Goal: Task Accomplishment & Management: Manage account settings

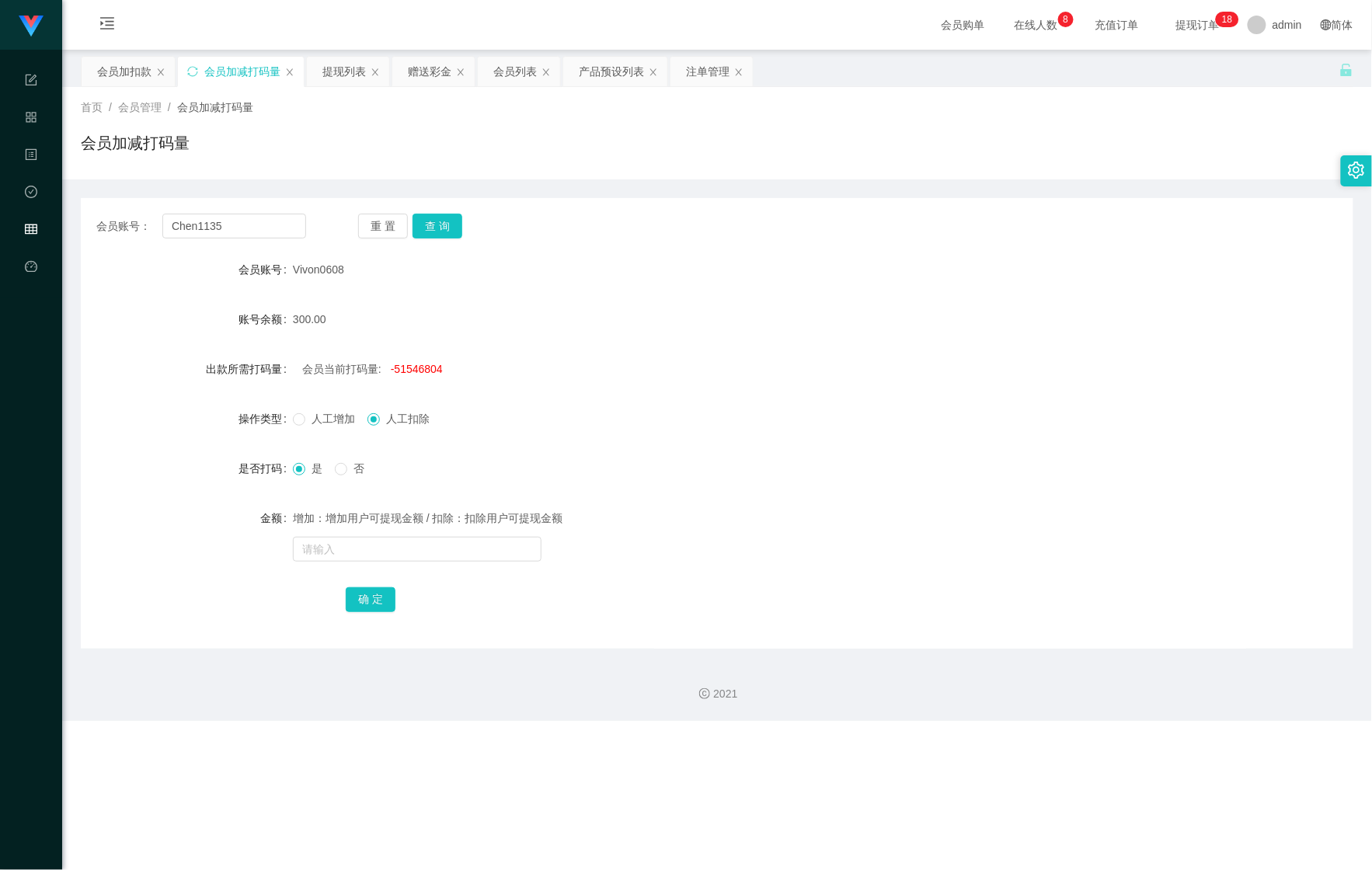
click at [1121, 168] on div "首页 / 会员管理 / 会员加减打码量 / 会员加减打码量" at bounding box center [717, 133] width 1310 height 92
drag, startPoint x: 258, startPoint y: 221, endPoint x: 82, endPoint y: 219, distance: 176.0
click at [92, 219] on div "会员账号： Chen1135 重 置 查 询" at bounding box center [717, 226] width 1273 height 25
paste input "TomorrowWeFly"
type input "TomorrowWeFly"
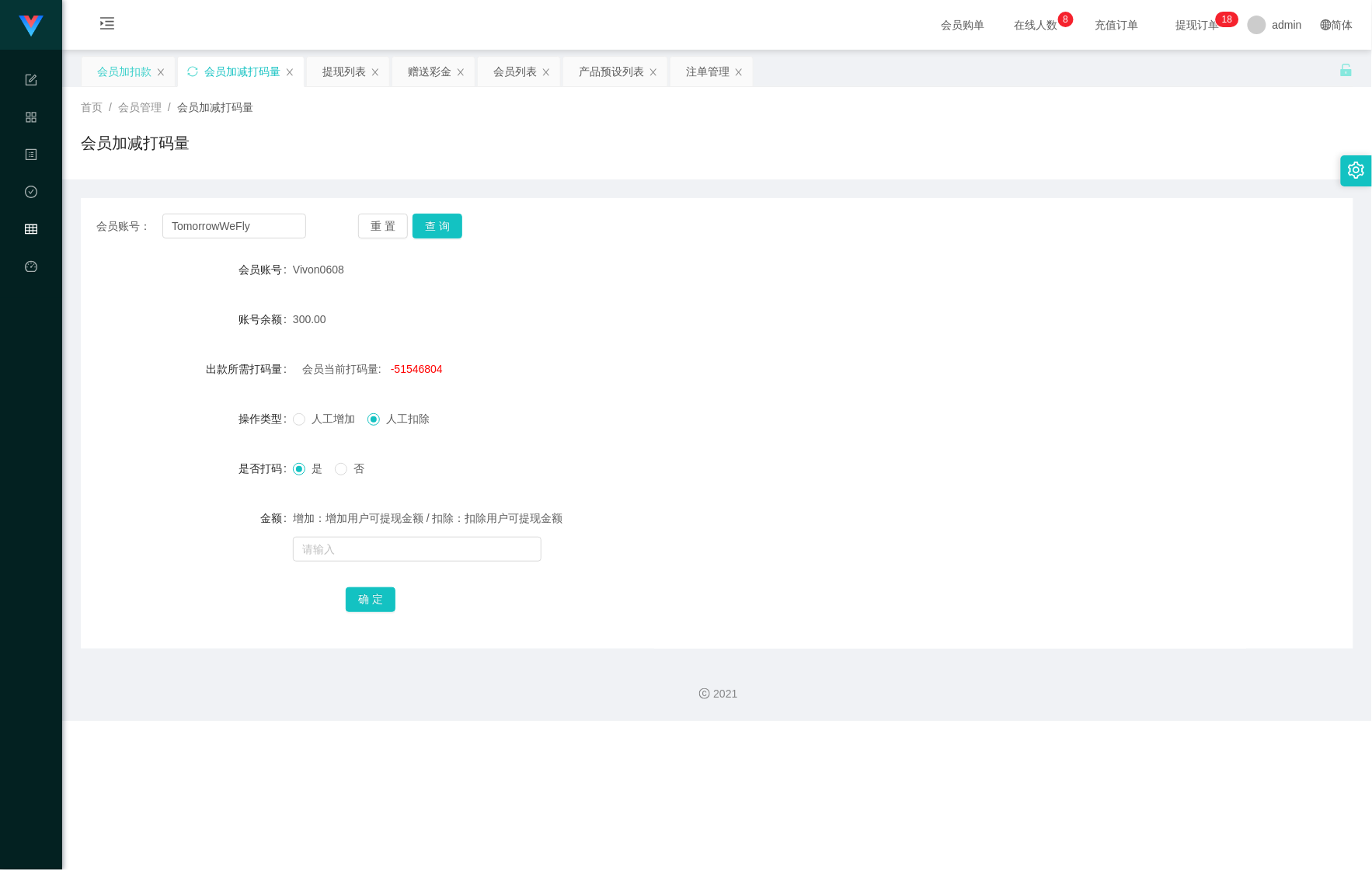
click at [105, 76] on div "会员加扣款" at bounding box center [123, 71] width 54 height 29
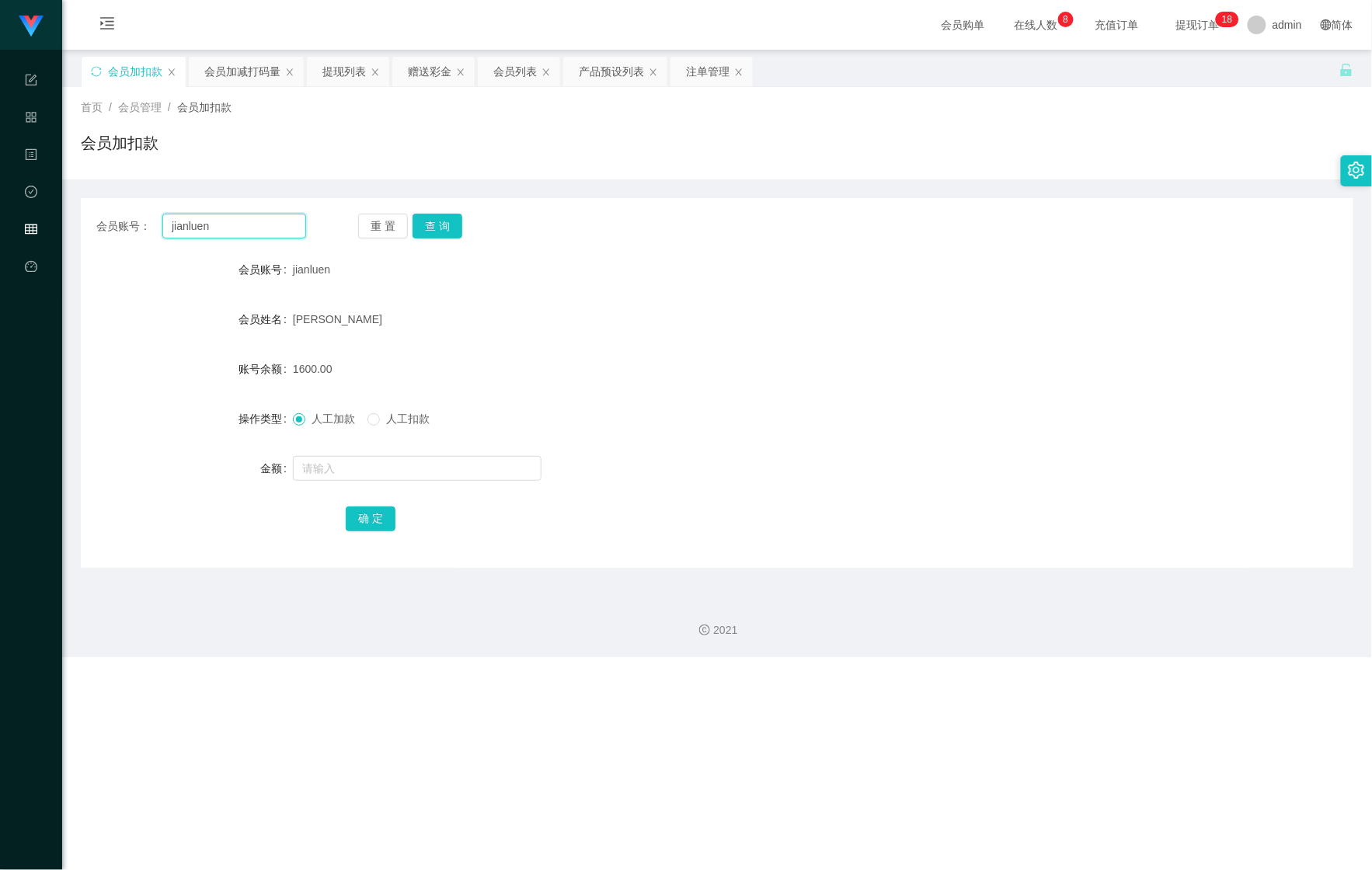
drag, startPoint x: 232, startPoint y: 225, endPoint x: 84, endPoint y: 225, distance: 148.0
click at [84, 225] on div "会员账号： jianluen 重 置 查 询" at bounding box center [717, 226] width 1273 height 25
paste input "TomorrowWeFly"
type input "TomorrowWeFly"
click at [449, 224] on button "查 询" at bounding box center [437, 226] width 49 height 25
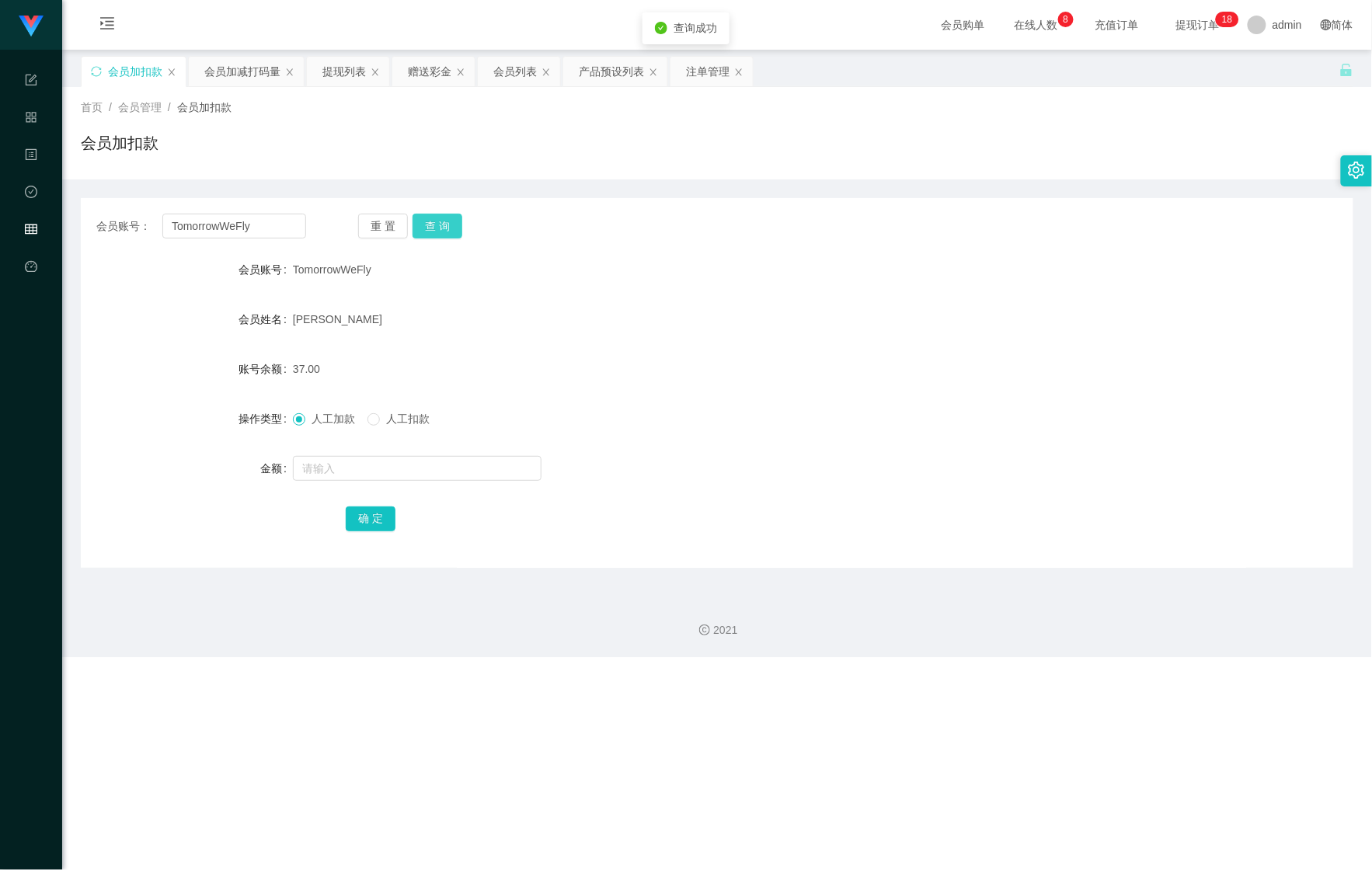
click at [446, 224] on button "查 询" at bounding box center [437, 226] width 49 height 25
click at [356, 490] on form "会员账号 TomorrowWeFly 会员姓名 [PERSON_NAME] 账号余额 37.00 操作类型 人工加款 人工扣款 金额 确 定" at bounding box center [717, 394] width 1273 height 280
click at [361, 487] on form "会员账号 TomorrowWeFly 会员姓名 [PERSON_NAME] 账号余额 37.00 操作类型 人工加款 人工扣款 金额 确 定" at bounding box center [717, 394] width 1273 height 280
click at [363, 479] on input "text" at bounding box center [417, 469] width 249 height 25
type input "263"
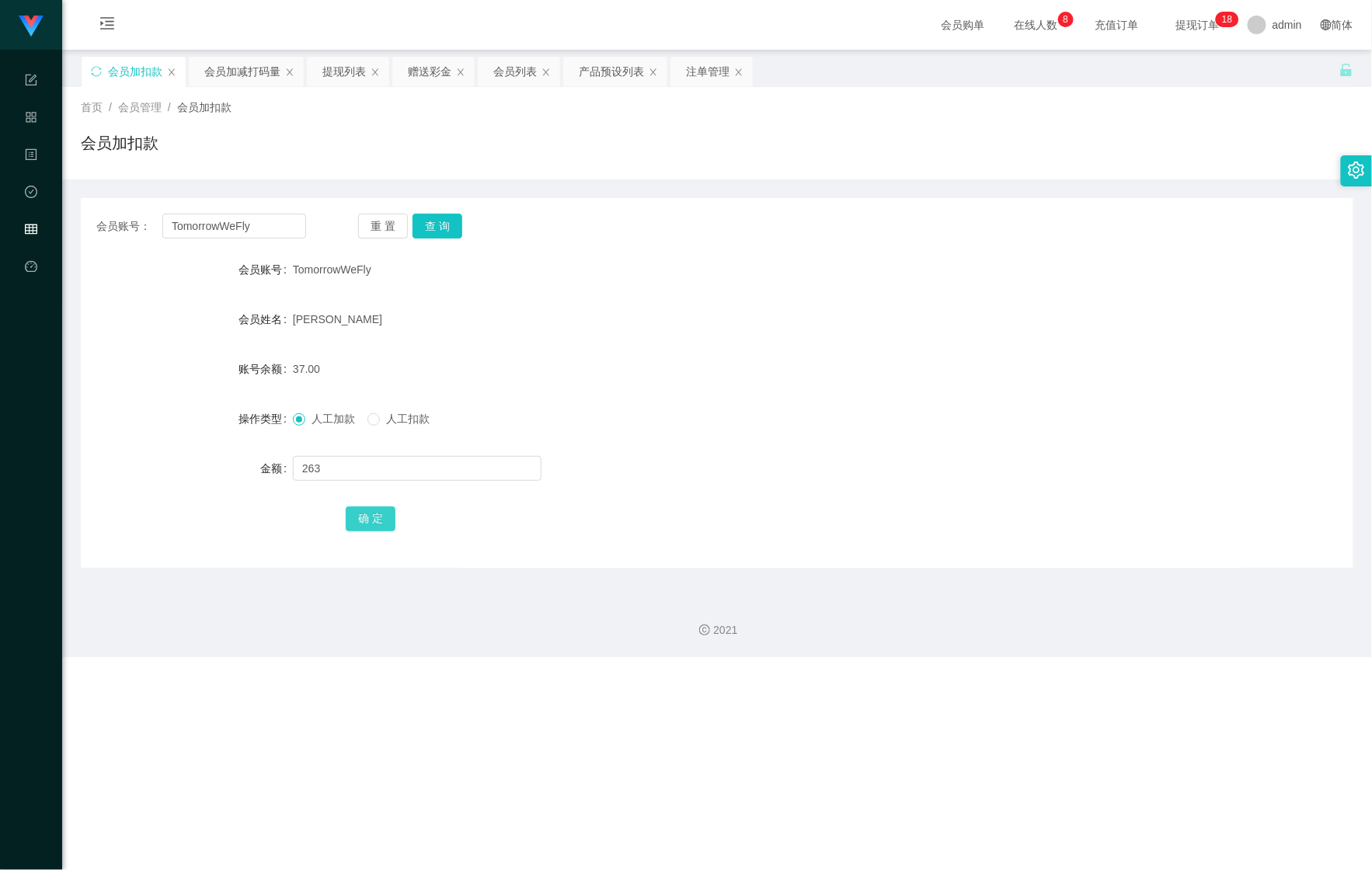
click at [359, 514] on button "确 定" at bounding box center [370, 519] width 49 height 25
drag, startPoint x: 227, startPoint y: 73, endPoint x: 234, endPoint y: 107, distance: 34.7
click at [226, 73] on div "会员加减打码量" at bounding box center [242, 71] width 76 height 29
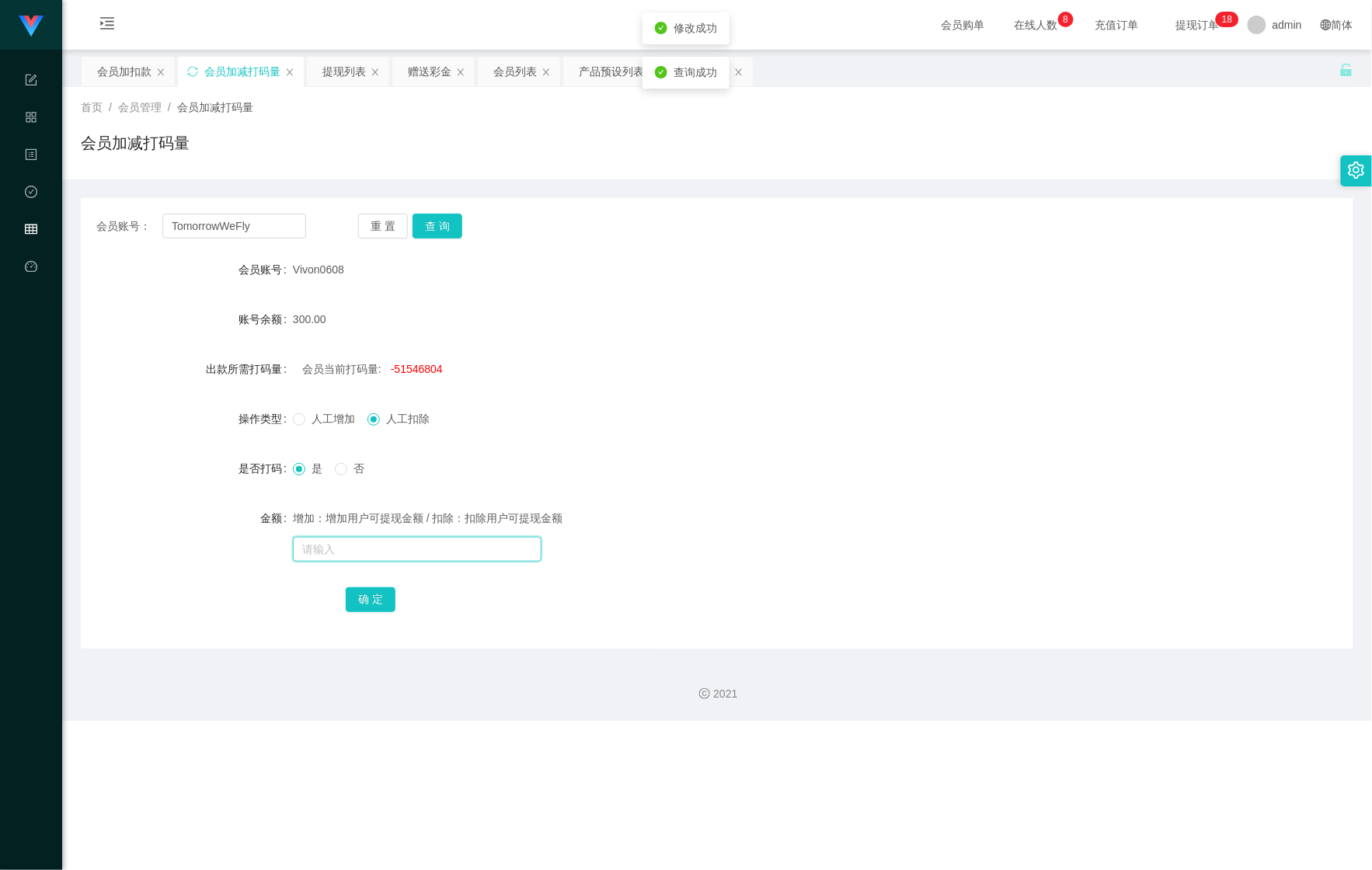
click at [382, 551] on input "text" at bounding box center [417, 549] width 249 height 25
type input "555555"
drag, startPoint x: 250, startPoint y: 221, endPoint x: 88, endPoint y: 218, distance: 162.0
click at [88, 218] on div "会员账号： TomorrowWeFly 重 置 查 询" at bounding box center [717, 226] width 1273 height 25
drag, startPoint x: 424, startPoint y: 221, endPoint x: 418, endPoint y: 258, distance: 37.5
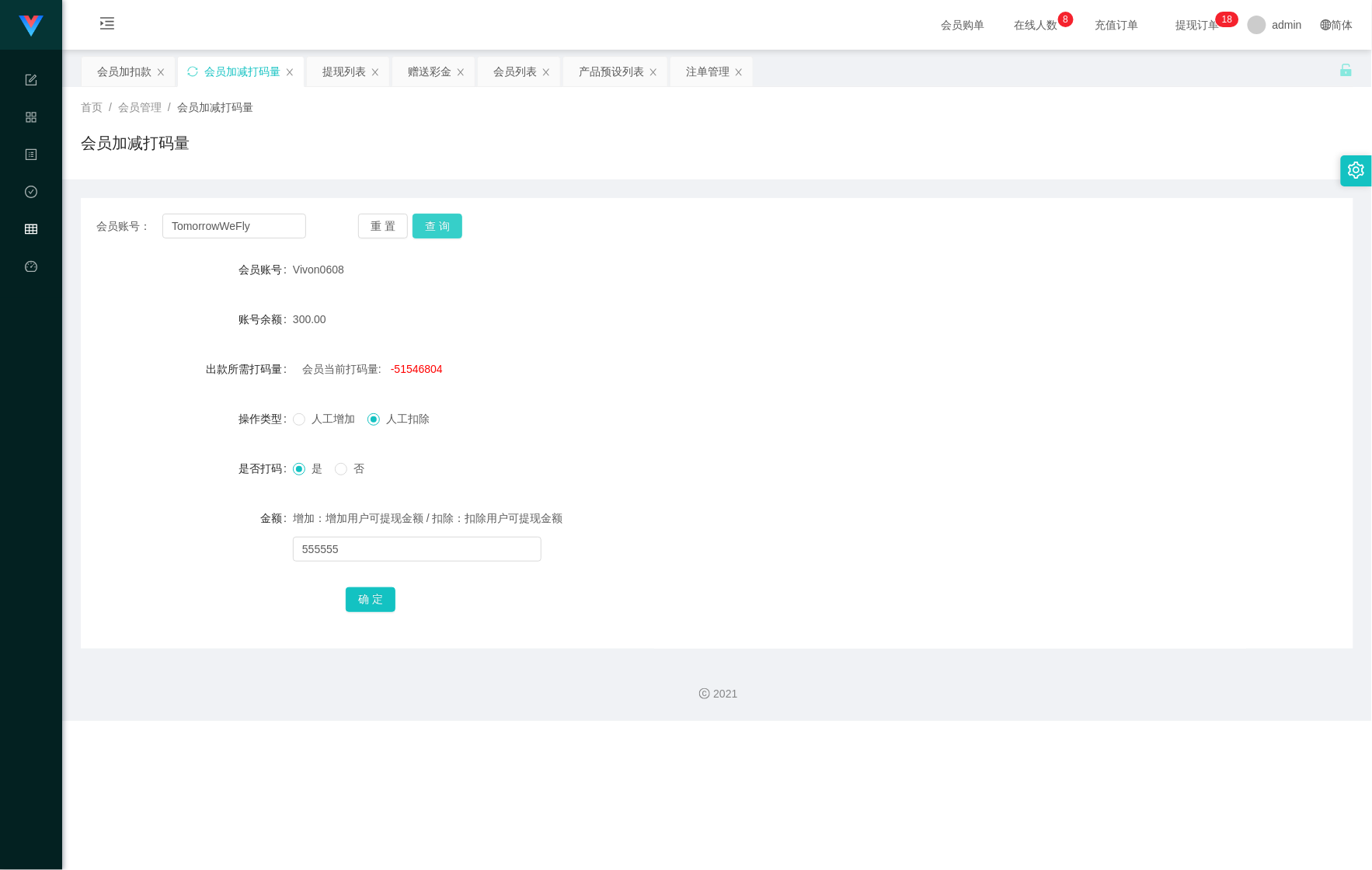
click at [424, 221] on button "查 询" at bounding box center [437, 226] width 49 height 25
click at [411, 531] on div "增加：增加用户可提现金额 / 扣除：扣除用户可提现金额" at bounding box center [664, 518] width 743 height 31
click at [401, 542] on input "text" at bounding box center [417, 549] width 249 height 25
type input "44444"
click at [361, 592] on button "确 定" at bounding box center [370, 600] width 49 height 25
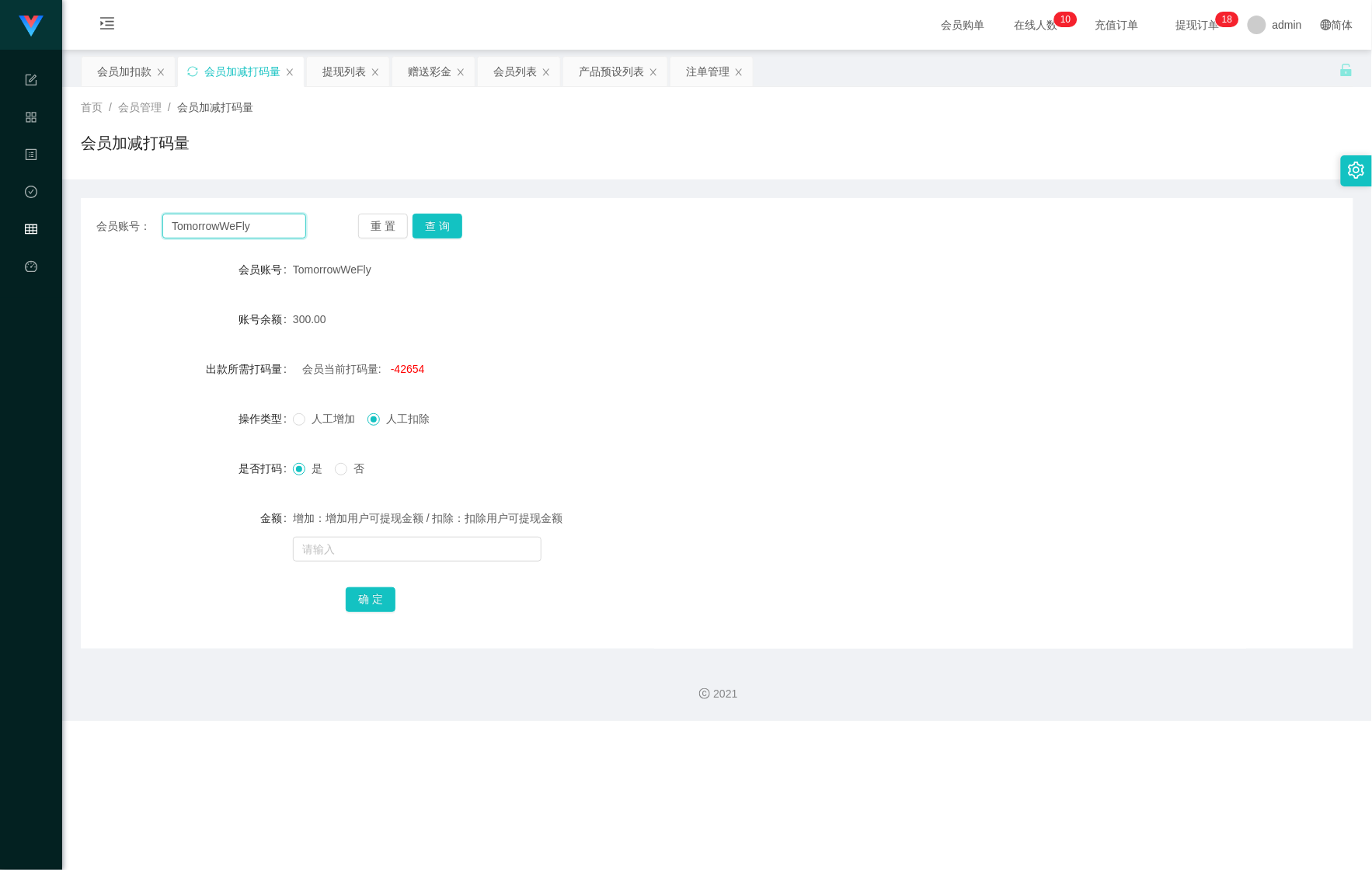
drag, startPoint x: 255, startPoint y: 229, endPoint x: 85, endPoint y: 237, distance: 170.2
click at [87, 236] on div "会员账号： TomorrowWeFly 重 置 查 询" at bounding box center [717, 226] width 1273 height 25
click at [440, 219] on button "查 询" at bounding box center [437, 226] width 49 height 25
click at [110, 78] on div "会员加扣款" at bounding box center [123, 71] width 54 height 29
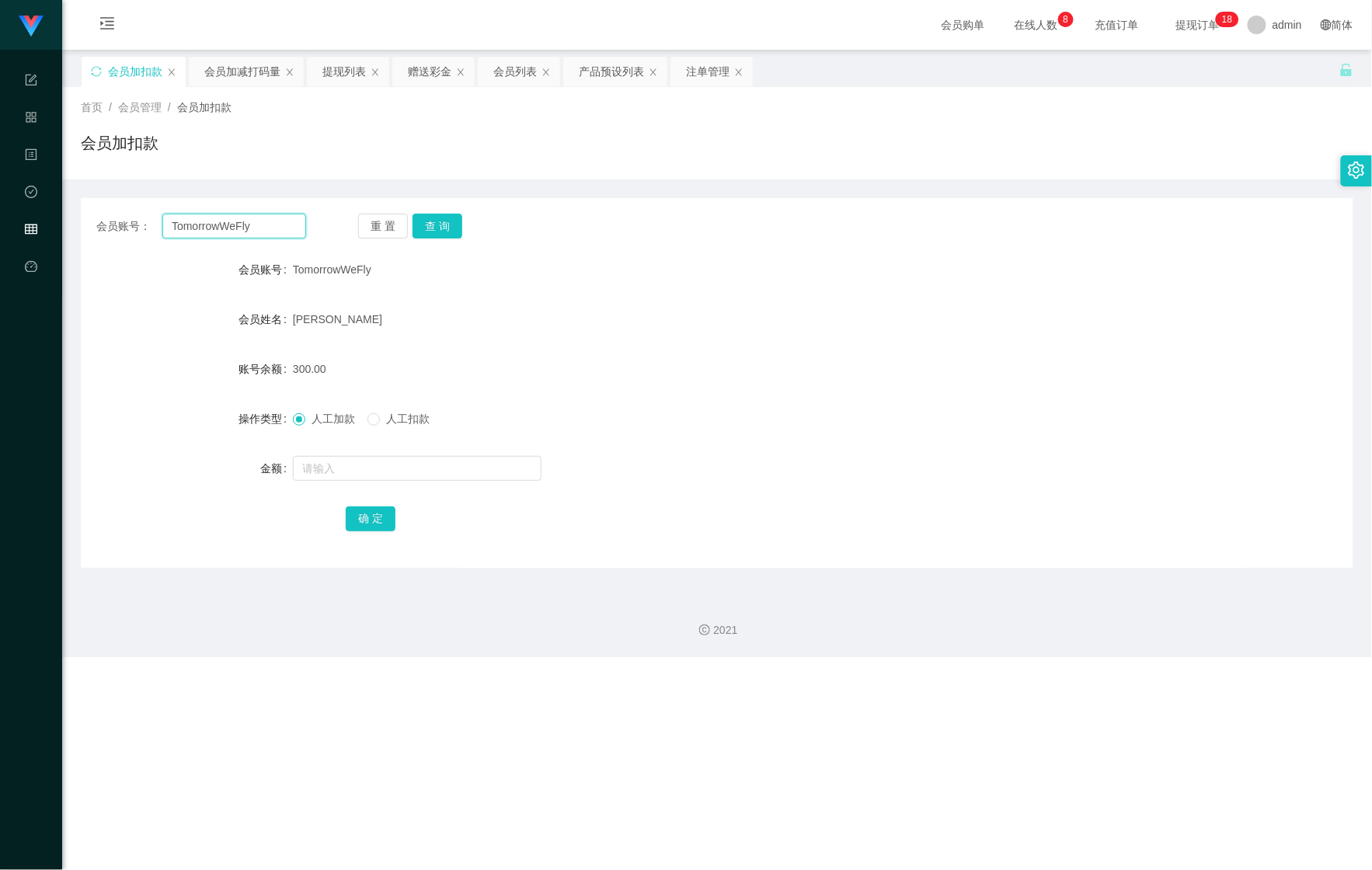
drag, startPoint x: 59, startPoint y: 221, endPoint x: 27, endPoint y: 221, distance: 32.0
click at [9, 221] on section "Shopee Workbench 系统配置 产品管理 内容中心 数据中心 会员管理 平台首页 保存配置 重置配置 整体风格设置 主题色 导航设置 内容区域宽度…" at bounding box center [686, 328] width 1372 height 657
paste input "Lai"
type input "Lai"
click at [451, 221] on button "查 询" at bounding box center [437, 226] width 49 height 25
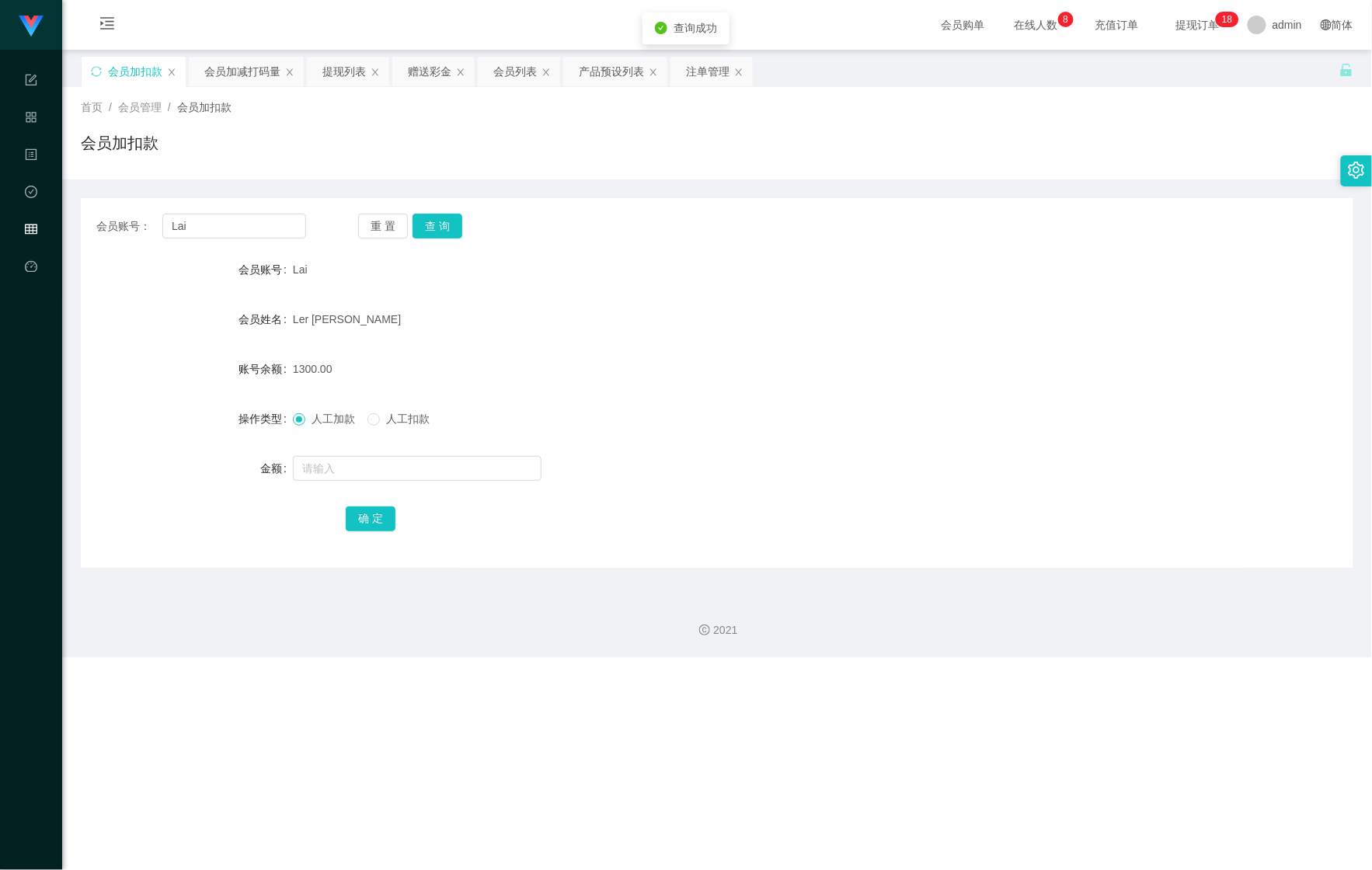
click at [358, 483] on div at bounding box center [664, 469] width 743 height 31
click at [367, 471] on input "text" at bounding box center [417, 469] width 249 height 25
type input "1700"
click at [372, 527] on button "确 定" at bounding box center [370, 519] width 49 height 25
click at [251, 80] on div "会员加减打码量" at bounding box center [242, 71] width 76 height 29
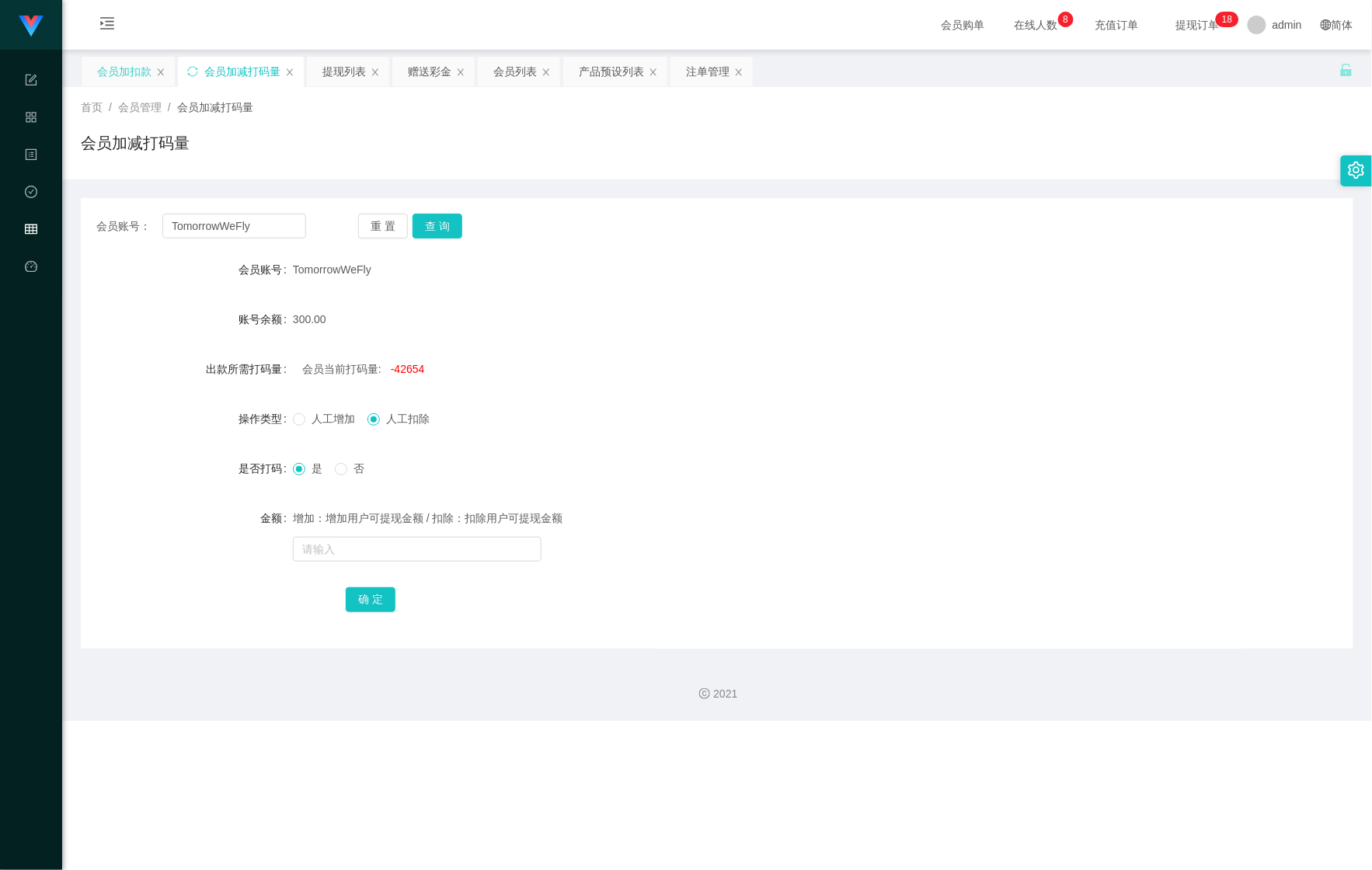
click at [128, 78] on div "会员加扣款" at bounding box center [123, 71] width 54 height 29
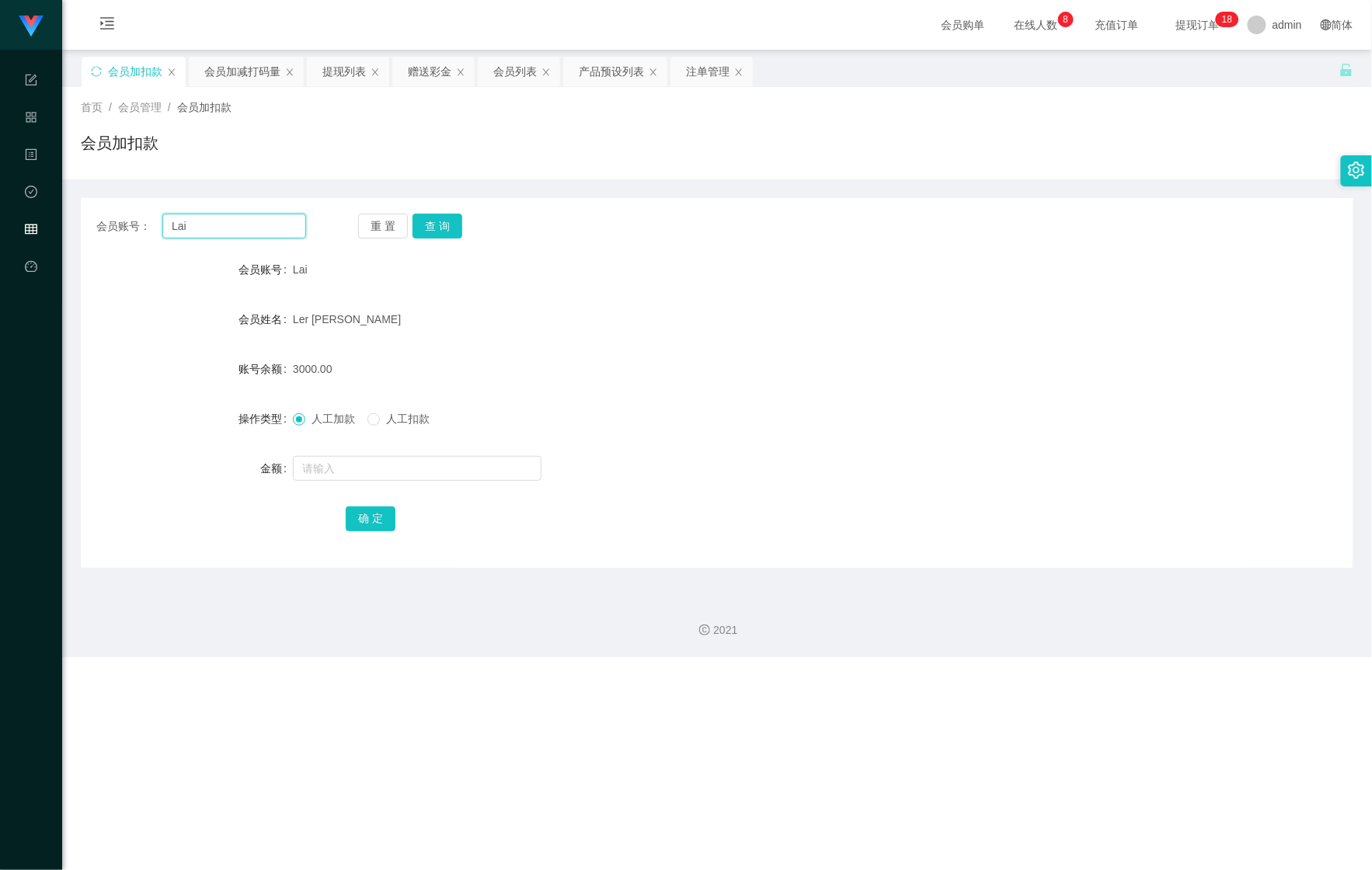
drag, startPoint x: 274, startPoint y: 227, endPoint x: 54, endPoint y: 224, distance: 220.0
click at [76, 224] on main "关闭左侧 关闭右侧 关闭其它 刷新页面 会员加扣款 会员加减打码量 提现列表 赠送彩金 会员列表 产品预设列表 注单管理 首页 / 会员管理 / 会员加扣款 …" at bounding box center [717, 317] width 1310 height 535
paste input "smallfish1991"
type input "smallfish1991"
click at [433, 225] on button "查 询" at bounding box center [437, 226] width 49 height 25
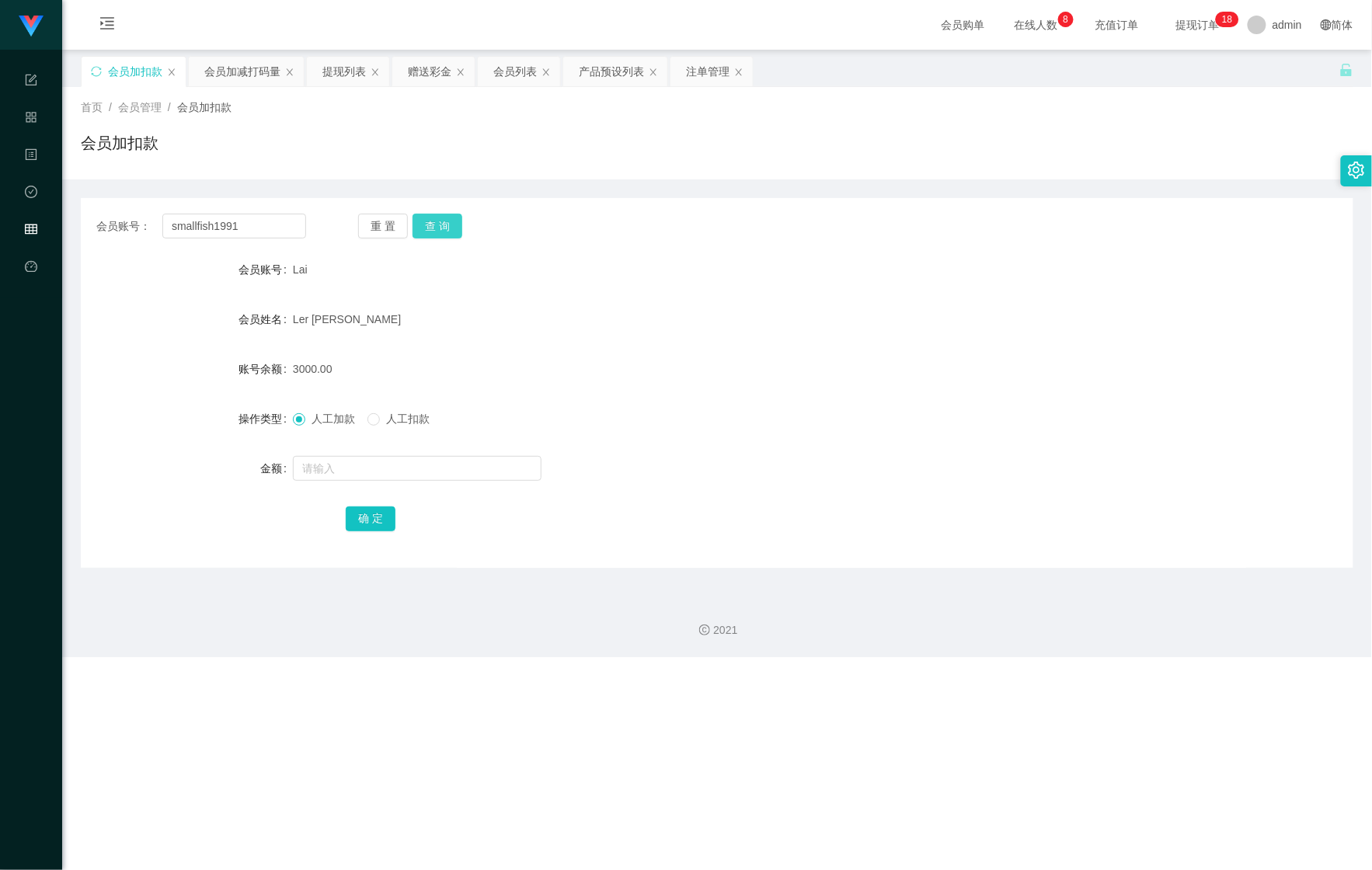
click at [433, 225] on button "查 询" at bounding box center [437, 226] width 49 height 25
click at [395, 475] on input "text" at bounding box center [417, 469] width 249 height 25
type input "276"
click at [378, 524] on button "确 定" at bounding box center [370, 519] width 49 height 25
click at [234, 56] on div "会员加减打码量" at bounding box center [246, 71] width 117 height 31
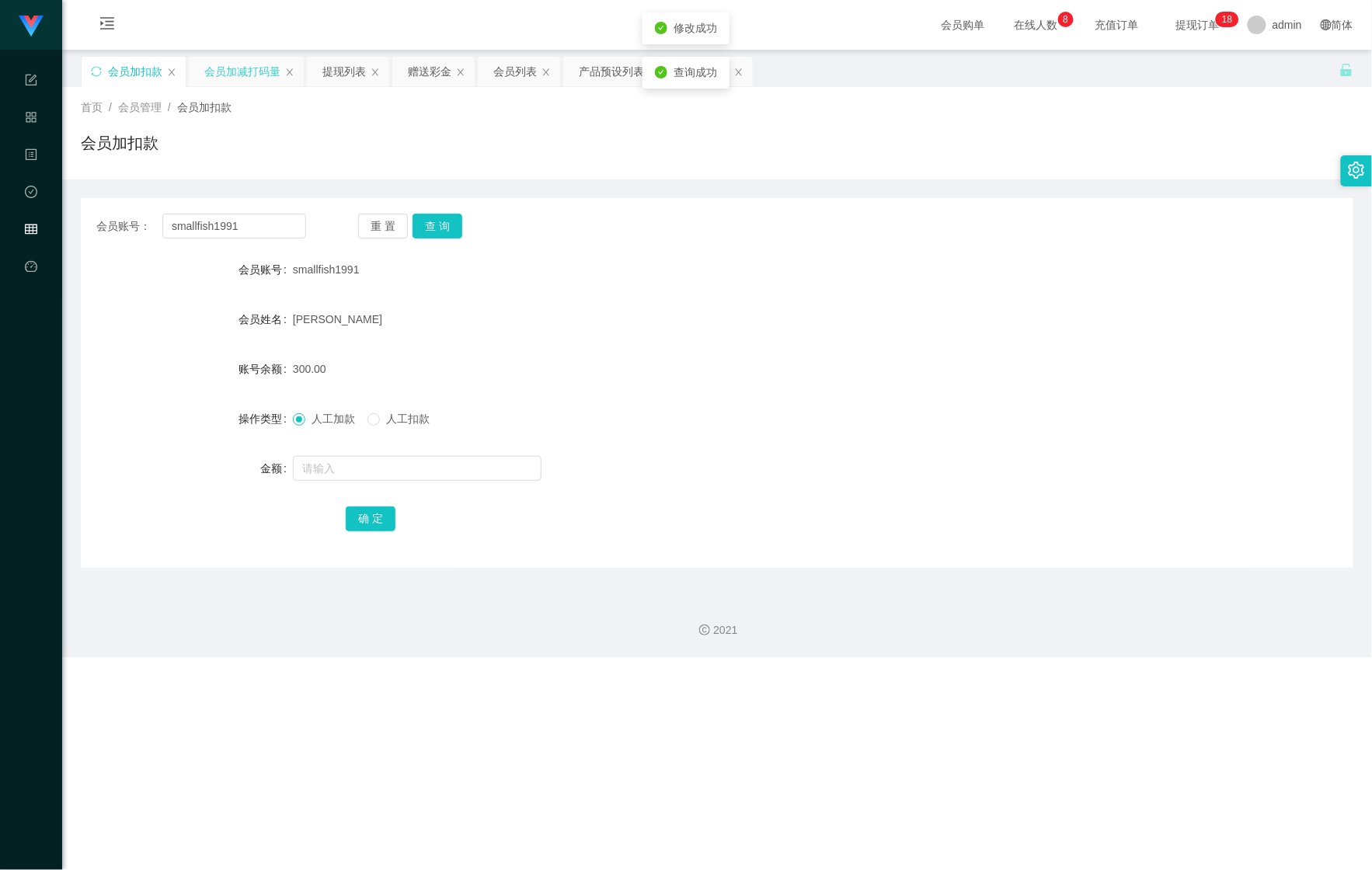
click at [227, 71] on div "会员加减打码量" at bounding box center [242, 71] width 76 height 29
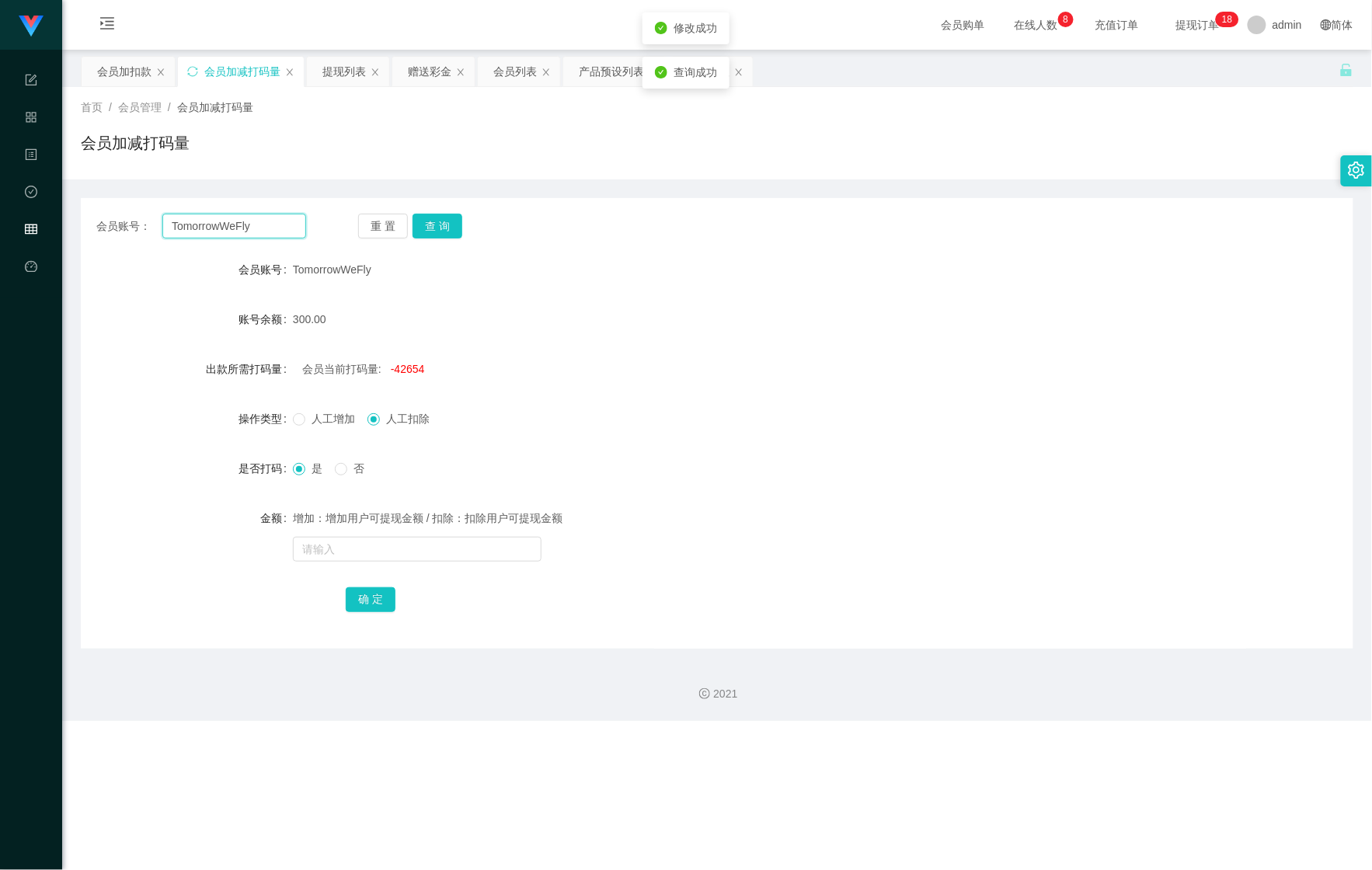
drag, startPoint x: 259, startPoint y: 218, endPoint x: 110, endPoint y: 230, distance: 149.5
click at [97, 234] on div "会员账号： TomorrowWeFly" at bounding box center [201, 226] width 210 height 25
paste input "smallfish1991"
type input "smallfish1991"
click at [423, 221] on button "查 询" at bounding box center [437, 226] width 49 height 25
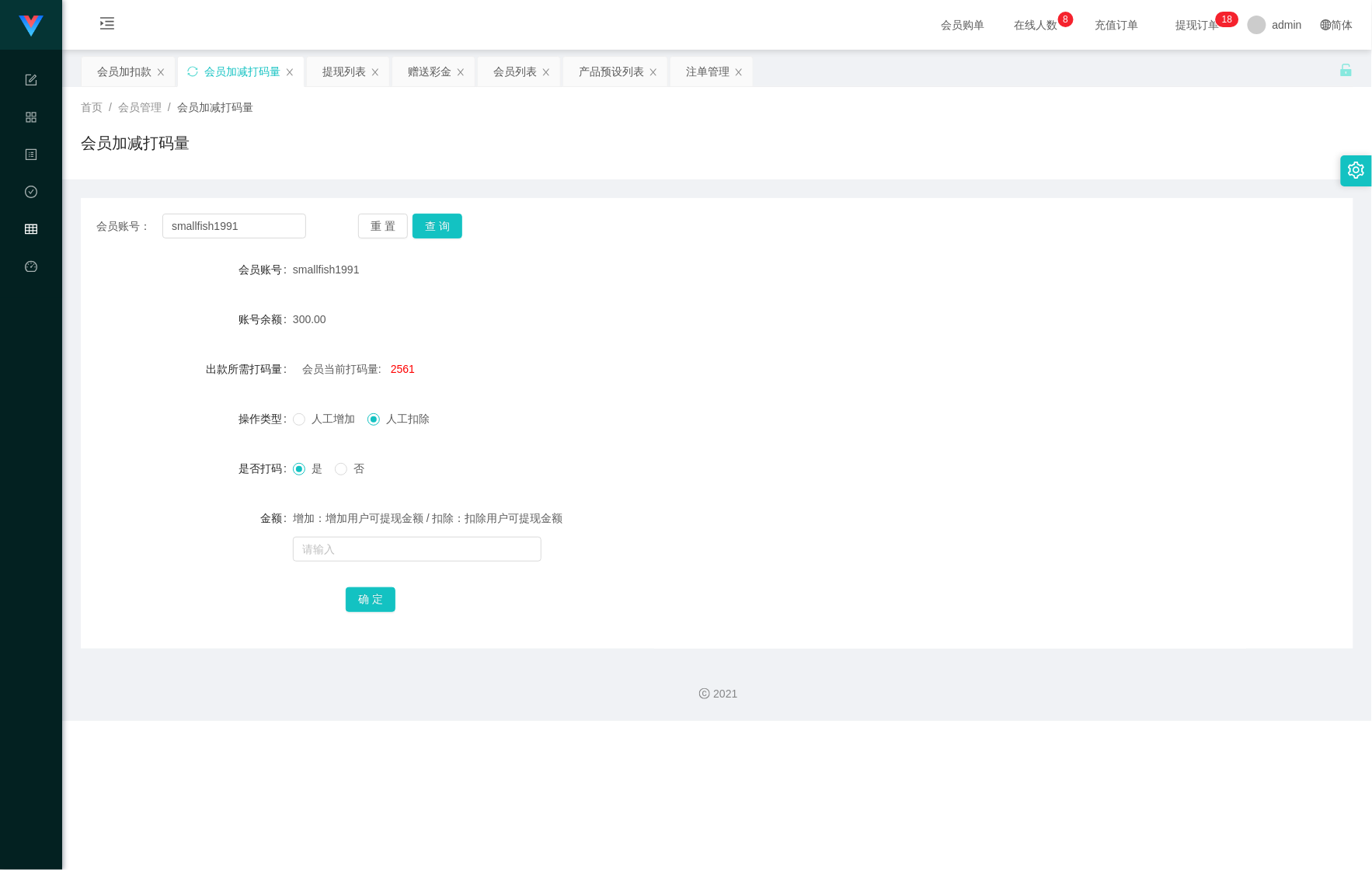
click at [383, 528] on div "增加：增加用户可提现金额 / 扣除：扣除用户可提现金额" at bounding box center [664, 518] width 743 height 31
click at [377, 550] on input "text" at bounding box center [417, 549] width 249 height 25
type input "55555"
click at [374, 594] on button "确 定" at bounding box center [370, 600] width 49 height 25
